Goal: Task Accomplishment & Management: Manage account settings

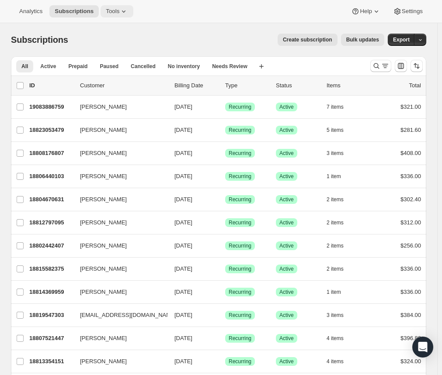
click at [112, 13] on span "Tools" at bounding box center [113, 11] width 14 height 7
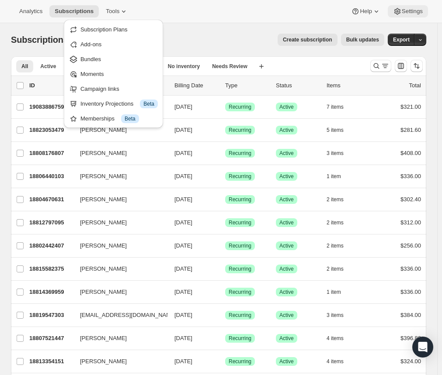
click at [426, 9] on button "Settings" at bounding box center [407, 11] width 40 height 12
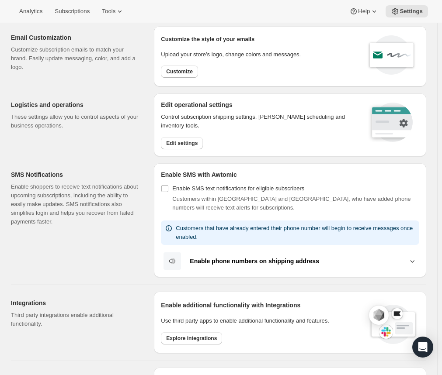
scroll to position [44, 0]
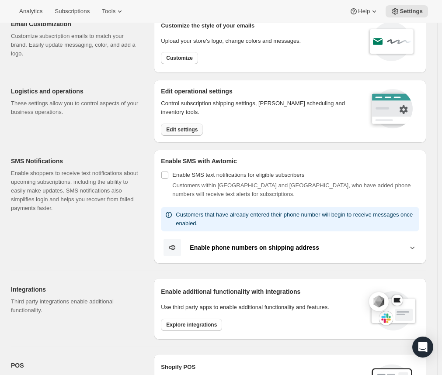
click at [185, 131] on span "Edit settings" at bounding box center [181, 129] width 31 height 7
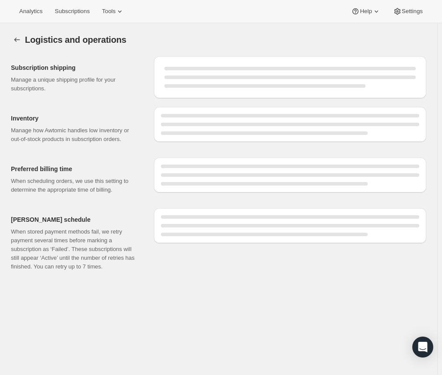
select select "DAY"
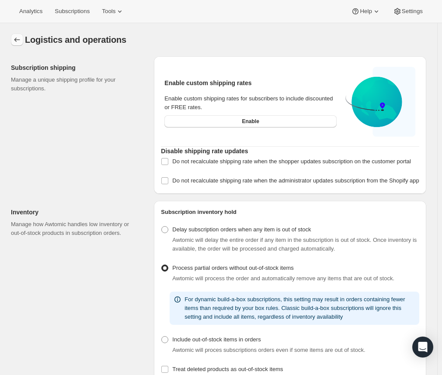
click at [19, 41] on icon "Settings" at bounding box center [17, 39] width 9 height 9
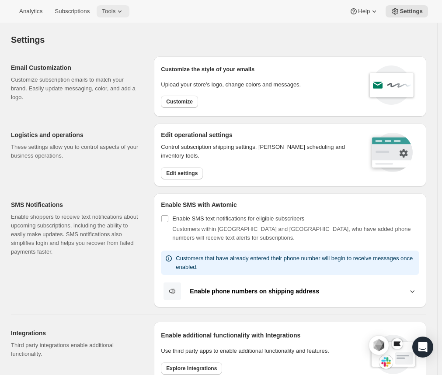
click at [111, 9] on span "Tools" at bounding box center [109, 11] width 14 height 7
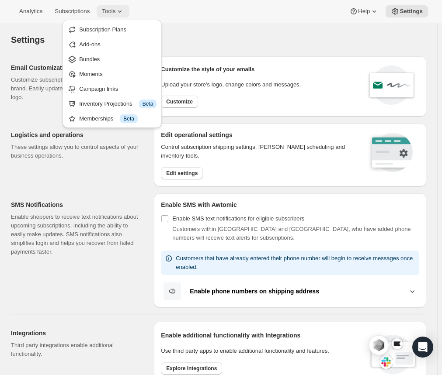
click at [111, 13] on span "Tools" at bounding box center [109, 11] width 14 height 7
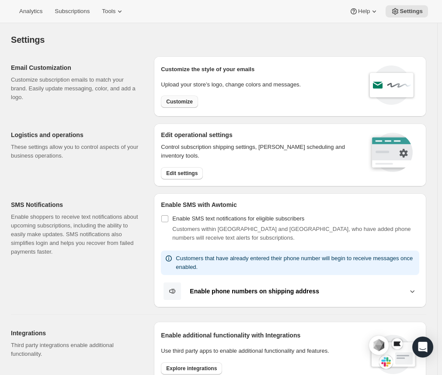
click at [186, 100] on span "Customize" at bounding box center [179, 101] width 27 height 7
select select "subscriptionMessage"
select select "5"
select select "15"
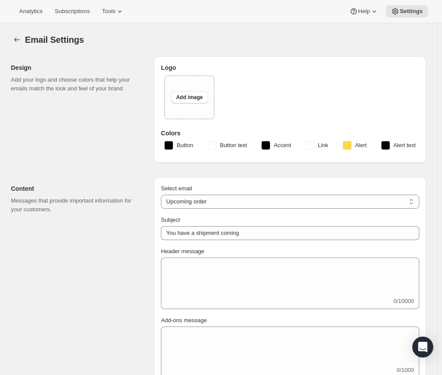
type input "Your [PERSON_NAME] Wine delivery is coming soon"
type textarea "Get ready for a delicious delivery of your favourite Maxwell wines, coming soon."
select select "14"
type input "Maxwell Wines"
checkbox input "false"
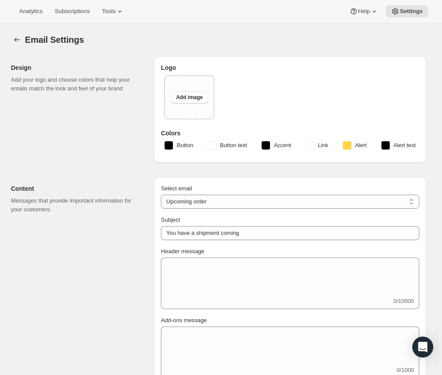
checkbox input "false"
type input "[PERSON_NAME][EMAIL_ADDRESS][DOMAIN_NAME]"
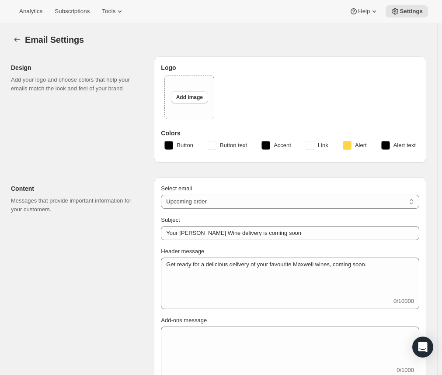
checkbox input "true"
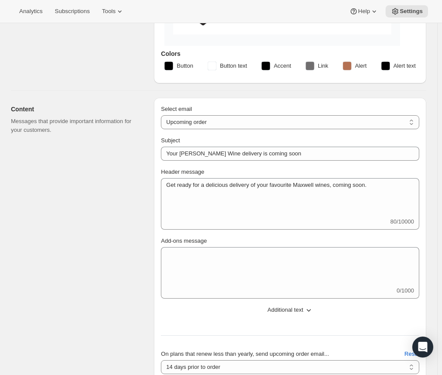
scroll to position [131, 0]
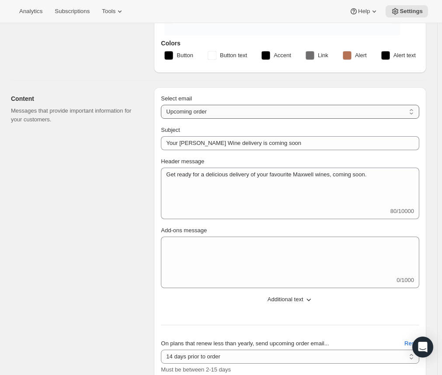
click at [223, 110] on select "New subscription Upcoming order Failed payment Delayed subscription (inventory …" at bounding box center [290, 112] width 258 height 14
select select "cancelledMessage"
click at [163, 105] on select "New subscription Upcoming order Failed payment Delayed subscription (inventory …" at bounding box center [290, 112] width 258 height 14
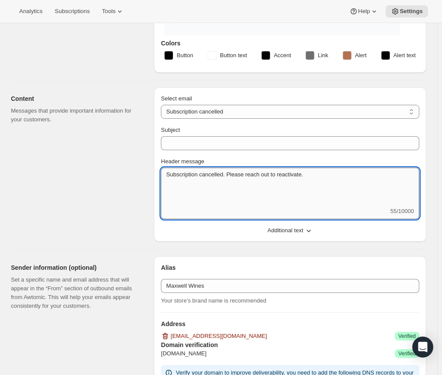
click at [168, 172] on textarea "Subscription cancelled. Please reach out to reactivate." at bounding box center [290, 187] width 258 height 39
click at [214, 173] on textarea "Your subscription cancelled. Please reach out to reactivate." at bounding box center [290, 187] width 258 height 39
drag, startPoint x: 355, startPoint y: 178, endPoint x: 263, endPoint y: 178, distance: 92.2
click at [263, 178] on textarea "Your subscription has been cancelled. Please reach out to reactivate." at bounding box center [290, 187] width 258 height 39
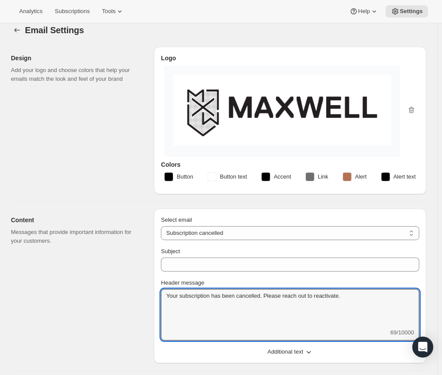
scroll to position [1, 0]
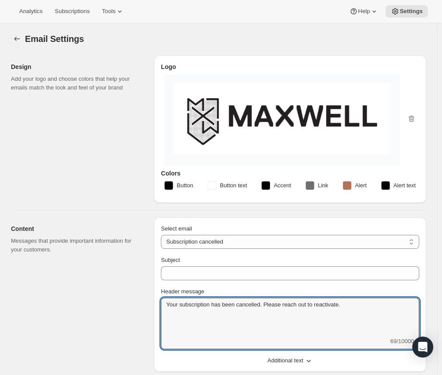
type textarea "Your subscription has been cancelled. Please reach out to reactivate."
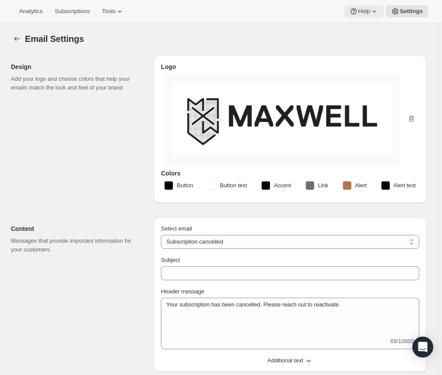
drag, startPoint x: 337, startPoint y: 35, endPoint x: 356, endPoint y: 7, distance: 33.7
click at [337, 35] on div "Email Settings" at bounding box center [225, 39] width 401 height 12
